Goal: Information Seeking & Learning: Learn about a topic

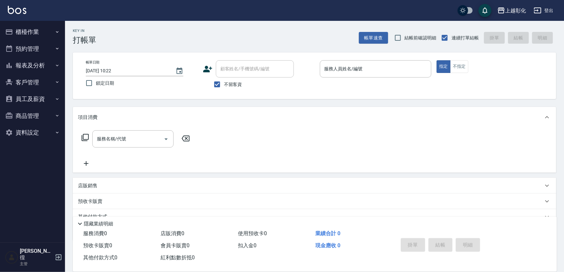
click at [28, 34] on button "櫃檯作業" at bounding box center [33, 31] width 60 height 17
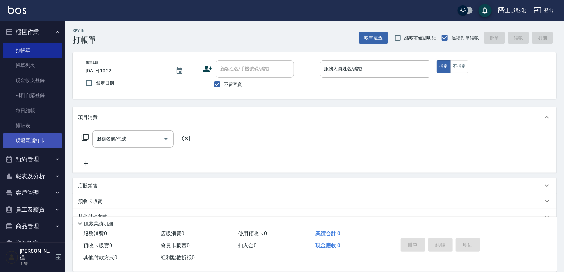
drag, startPoint x: 36, startPoint y: 141, endPoint x: 40, endPoint y: 139, distance: 4.1
click at [36, 140] on link "現場電腦打卡" at bounding box center [33, 140] width 60 height 15
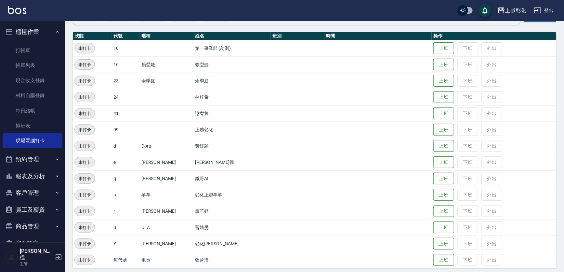
scroll to position [69, 0]
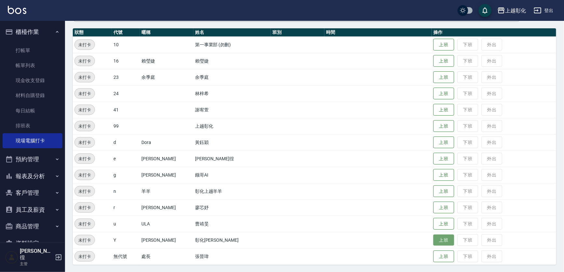
click at [434, 241] on button "上班" at bounding box center [444, 239] width 21 height 11
click at [439, 192] on button "上班" at bounding box center [444, 190] width 21 height 11
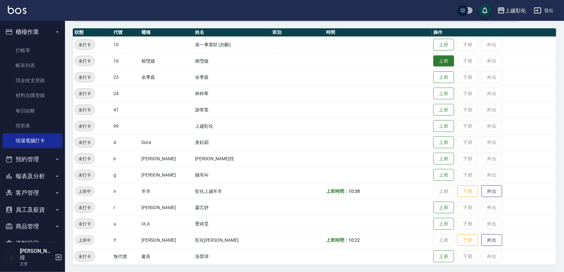
click at [435, 64] on button "上班" at bounding box center [444, 60] width 21 height 11
click at [434, 112] on button "上班" at bounding box center [444, 109] width 21 height 11
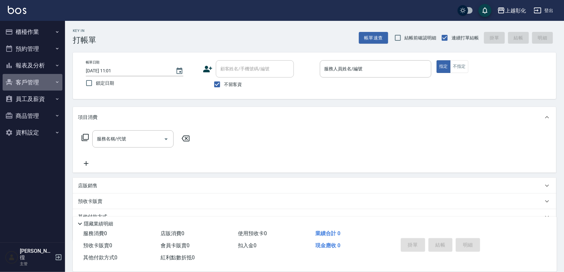
click at [25, 81] on button "客戶管理" at bounding box center [33, 82] width 60 height 17
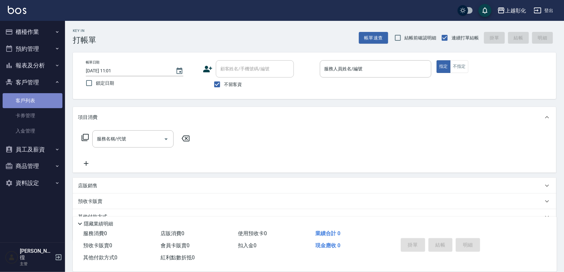
click at [24, 99] on link "客戶列表" at bounding box center [33, 100] width 60 height 15
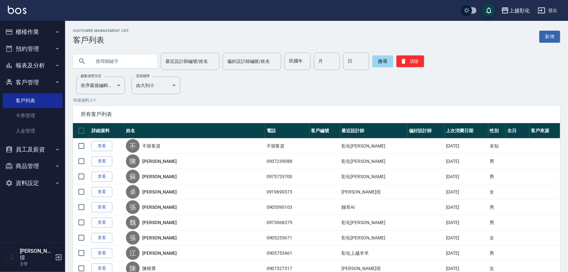
click at [129, 59] on input "text" at bounding box center [121, 61] width 61 height 18
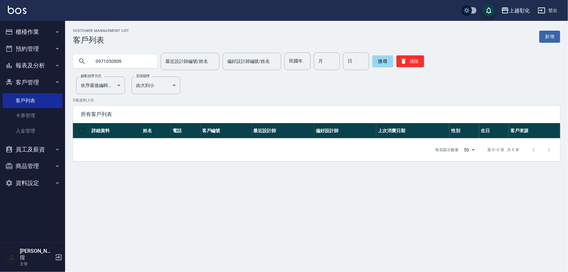
click at [131, 58] on input "0971050809" at bounding box center [121, 61] width 61 height 18
type input "0"
click at [116, 60] on input "[PERSON_NAME]" at bounding box center [121, 61] width 61 height 18
click at [105, 61] on input "[PERSON_NAME]" at bounding box center [121, 61] width 61 height 18
type input "[PERSON_NAME]"
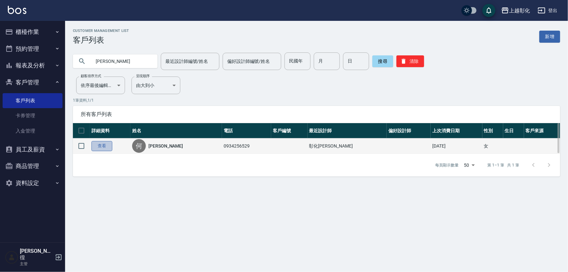
click at [103, 142] on link "查看" at bounding box center [101, 146] width 21 height 10
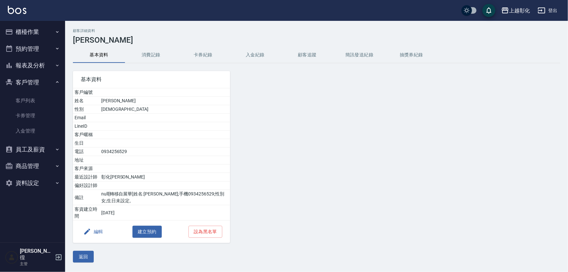
click at [147, 55] on button "消費記錄" at bounding box center [151, 55] width 52 height 16
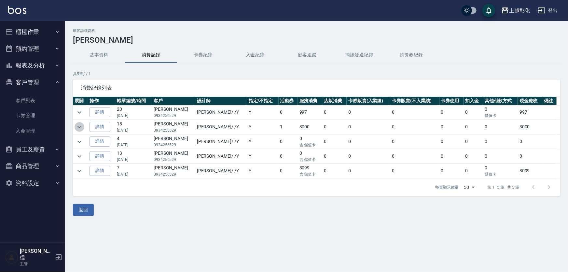
click at [79, 127] on icon "expand row" at bounding box center [79, 127] width 8 height 8
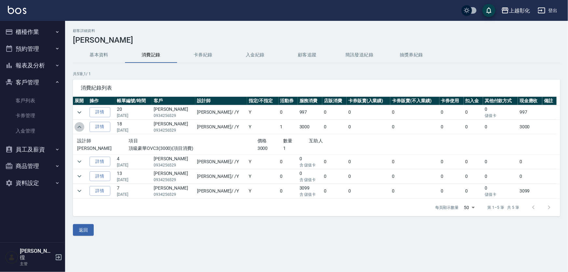
click at [79, 127] on icon "expand row" at bounding box center [79, 127] width 8 height 8
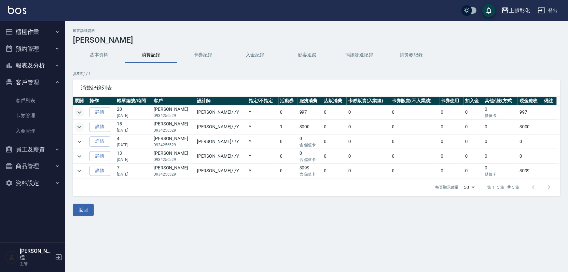
click at [83, 110] on icon "expand row" at bounding box center [79, 112] width 8 height 8
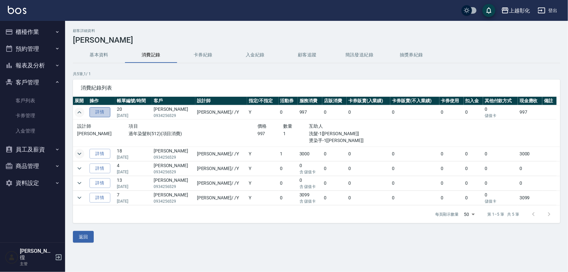
click at [103, 111] on link "詳情" at bounding box center [99, 112] width 21 height 10
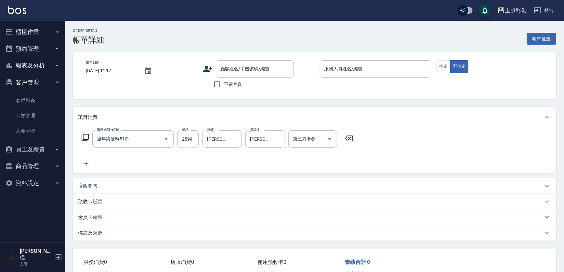
type input "過年染髮B(512)"
type input "[DATE] 18:22"
type input "[PERSON_NAME]-Y"
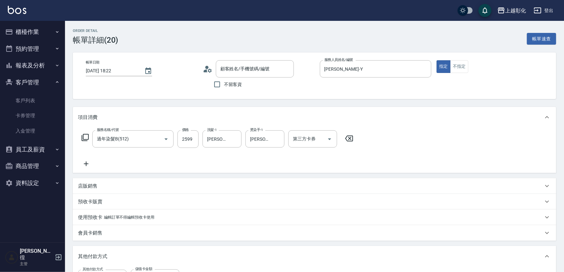
type input "[PERSON_NAME]/0934256529/null"
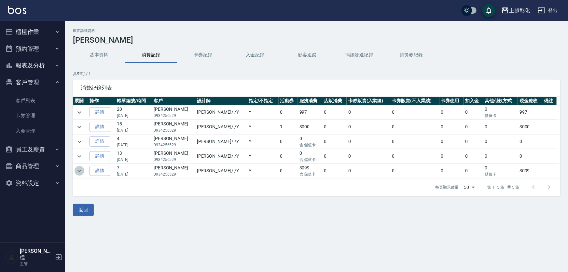
click at [78, 168] on icon "expand row" at bounding box center [79, 171] width 8 height 8
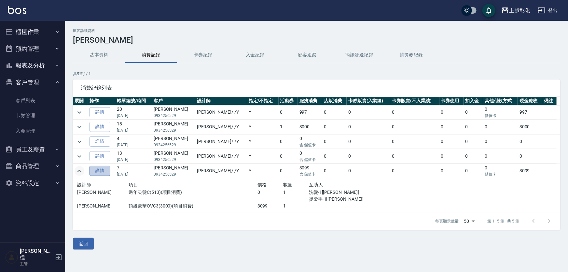
click at [107, 169] on link "詳情" at bounding box center [99, 171] width 21 height 10
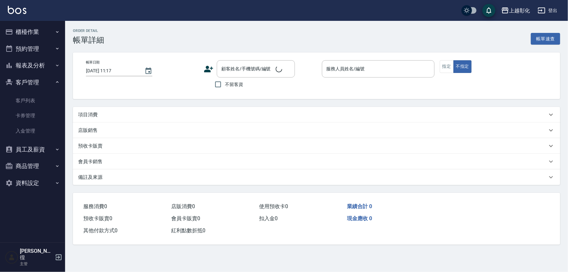
type input "[DATE] 17:41"
type input "[PERSON_NAME]-Y"
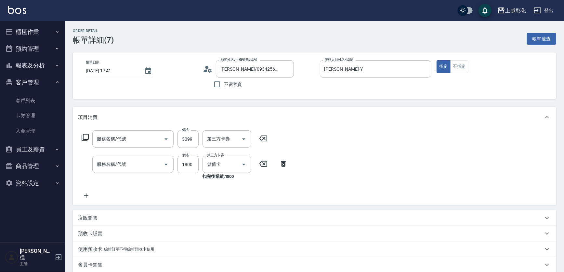
type input "[PERSON_NAME]/0934256529/null"
type input "頂級豪華OVC3(3000)"
type input "過年染髮C(513)"
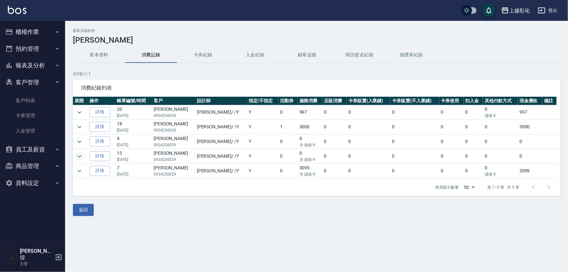
click at [80, 154] on icon "expand row" at bounding box center [79, 156] width 8 height 8
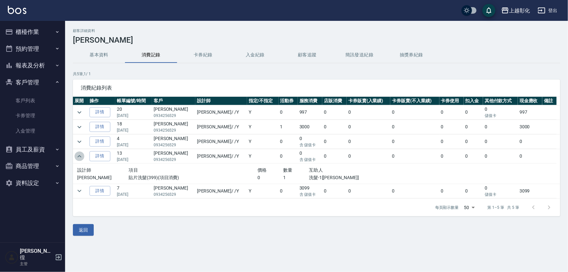
click at [78, 156] on icon "expand row" at bounding box center [79, 156] width 4 height 2
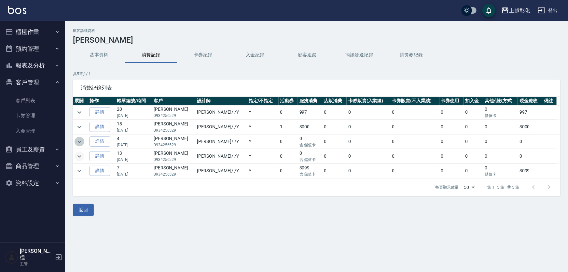
click at [77, 140] on icon "expand row" at bounding box center [79, 142] width 8 height 8
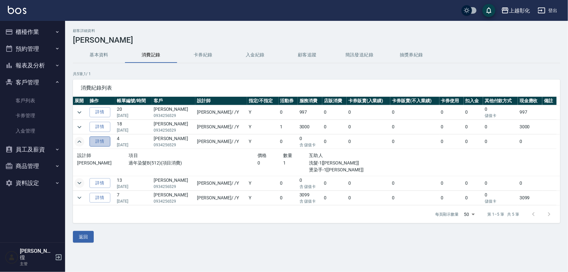
click at [96, 143] on link "詳情" at bounding box center [99, 141] width 21 height 10
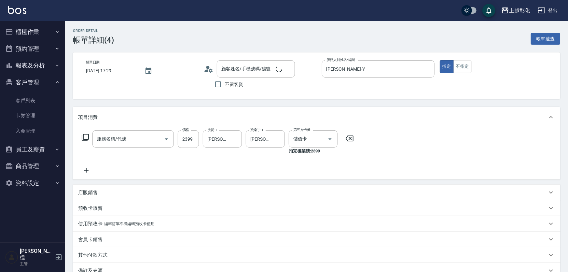
type input "[DATE] 17:29"
type input "[PERSON_NAME]-Y"
type input "[PERSON_NAME]/0934256529/null"
type input "過年染髮B(512)"
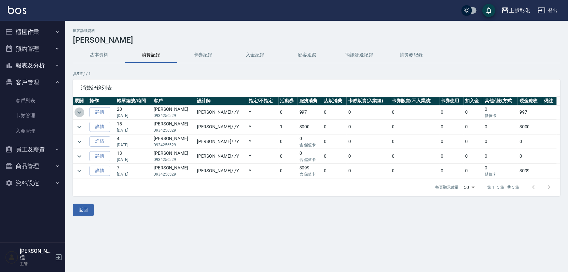
click at [79, 111] on icon "expand row" at bounding box center [79, 112] width 8 height 8
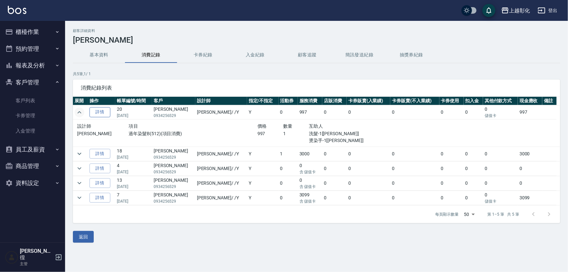
click at [102, 110] on link "詳情" at bounding box center [99, 112] width 21 height 10
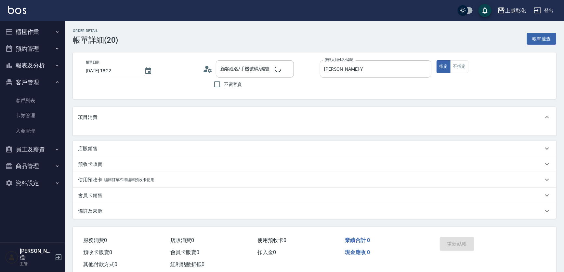
type input "[PERSON_NAME]/0934256529/null"
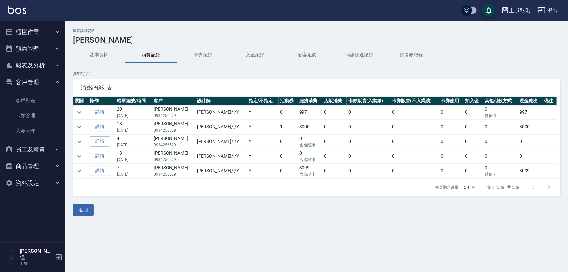
click at [254, 55] on button "入金紀錄" at bounding box center [255, 55] width 52 height 16
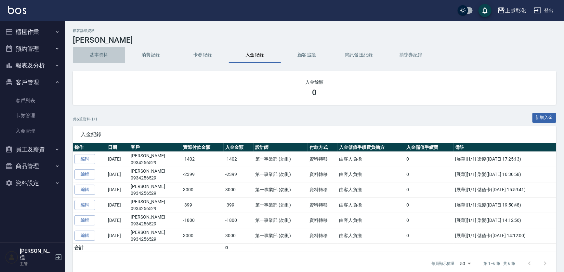
click at [101, 54] on button "基本資料" at bounding box center [99, 55] width 52 height 16
